Goal: Task Accomplishment & Management: Complete application form

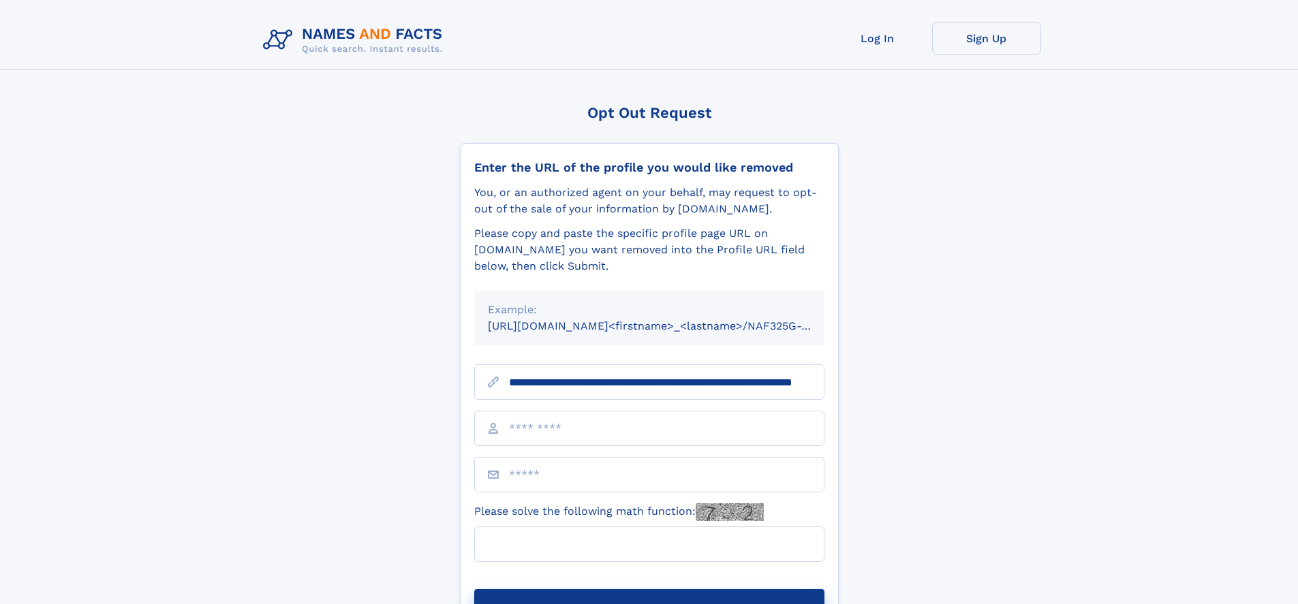
scroll to position [0, 115]
type input "**********"
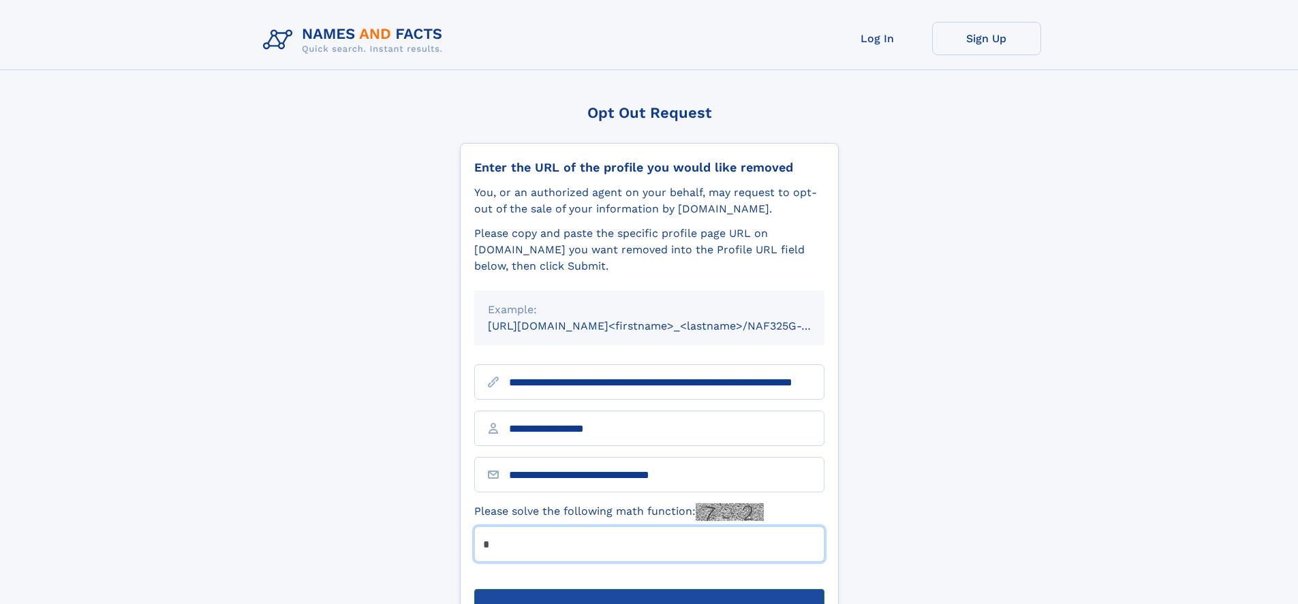
type input "*"
click at [648, 589] on button "Submit Opt Out Request" at bounding box center [649, 611] width 350 height 44
